Goal: Use online tool/utility: Utilize a website feature to perform a specific function

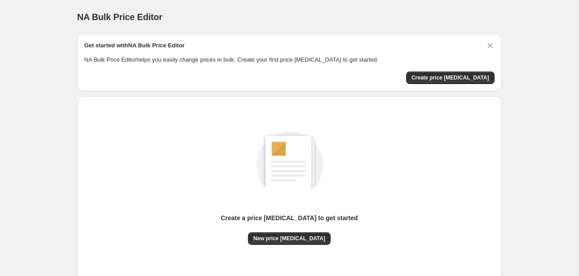
scroll to position [58, 0]
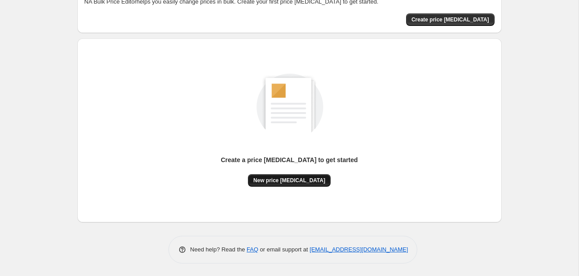
click at [291, 181] on span "New price [MEDICAL_DATA]" at bounding box center [289, 180] width 72 height 7
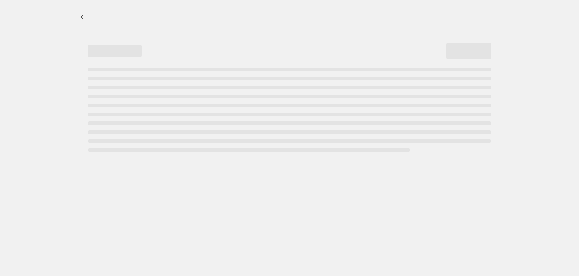
select select "percentage"
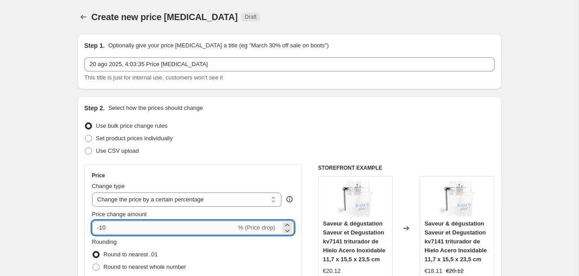
click at [138, 231] on input "-10" at bounding box center [164, 228] width 144 height 14
type input "-1"
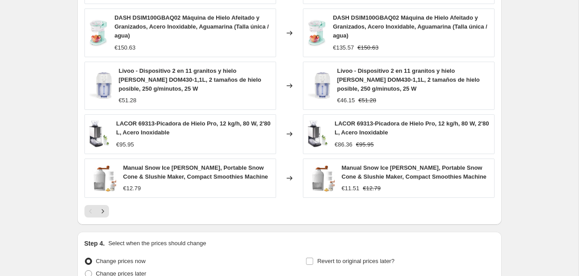
scroll to position [657, 0]
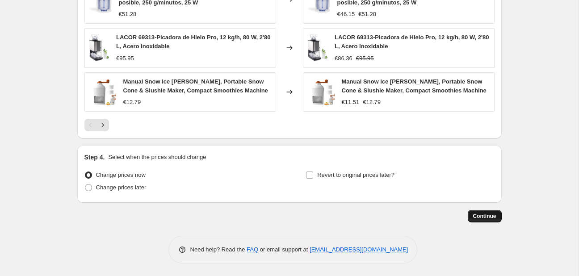
type input "-25"
click at [480, 212] on button "Continue" at bounding box center [485, 216] width 34 height 13
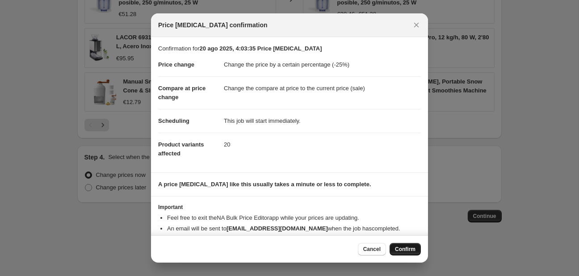
click at [403, 250] on span "Confirm" at bounding box center [405, 249] width 21 height 7
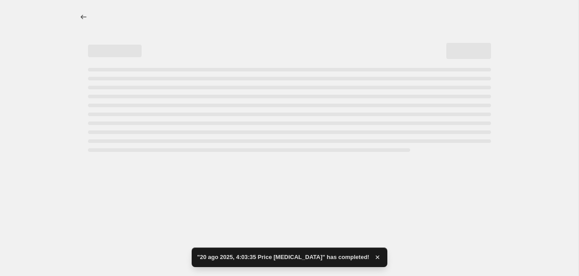
select select "percentage"
